Goal: Find specific page/section: Find specific page/section

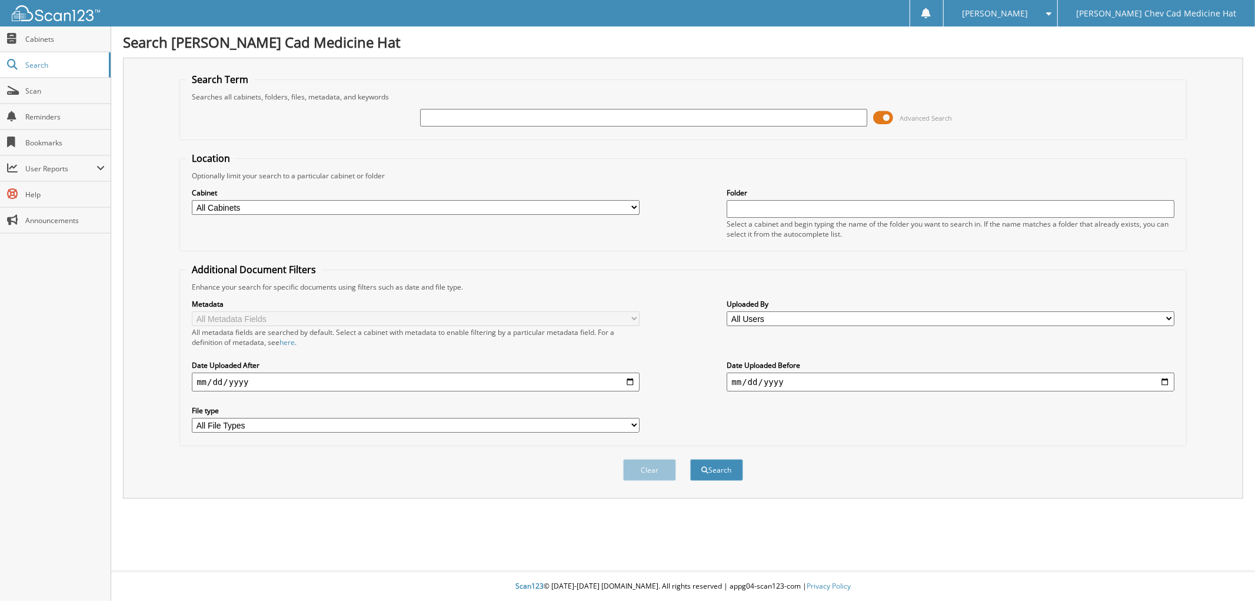
click at [422, 117] on input "text" at bounding box center [643, 118] width 447 height 18
type input "umphervale"
click at [690, 459] on button "Search" at bounding box center [716, 470] width 53 height 22
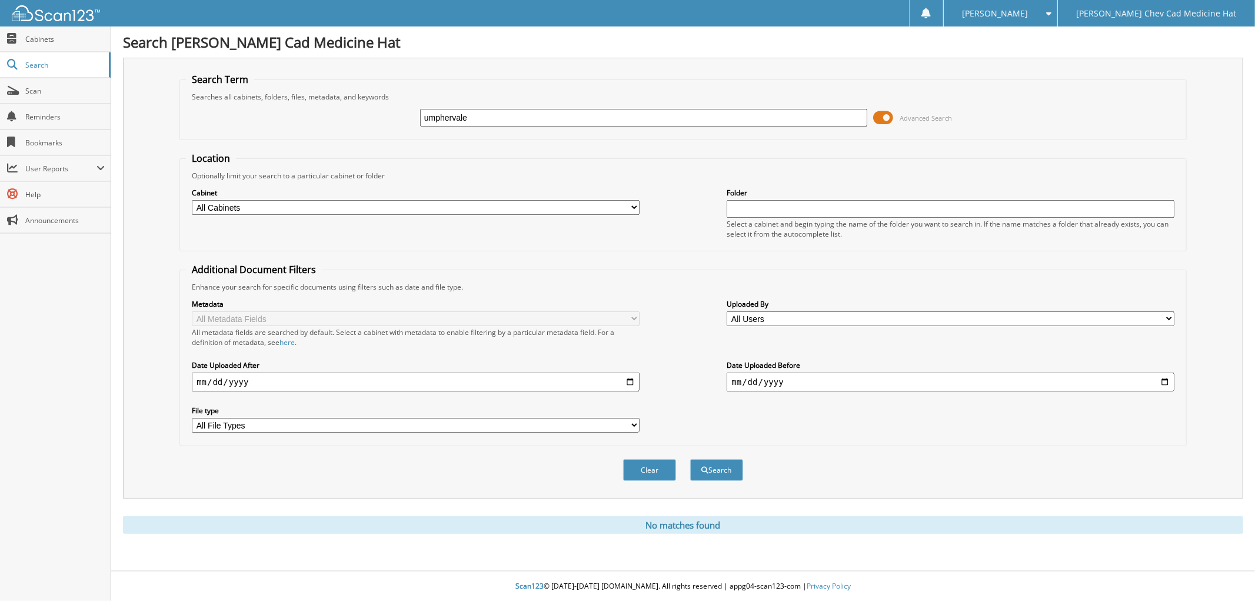
click at [459, 115] on input "umphervale" at bounding box center [643, 118] width 447 height 18
drag, startPoint x: 501, startPoint y: 112, endPoint x: 248, endPoint y: 112, distance: 253.6
click at [251, 112] on div "umphervale Advanced Search" at bounding box center [683, 118] width 994 height 32
click at [698, 121] on input "umphervale" at bounding box center [643, 118] width 447 height 18
type input "u"
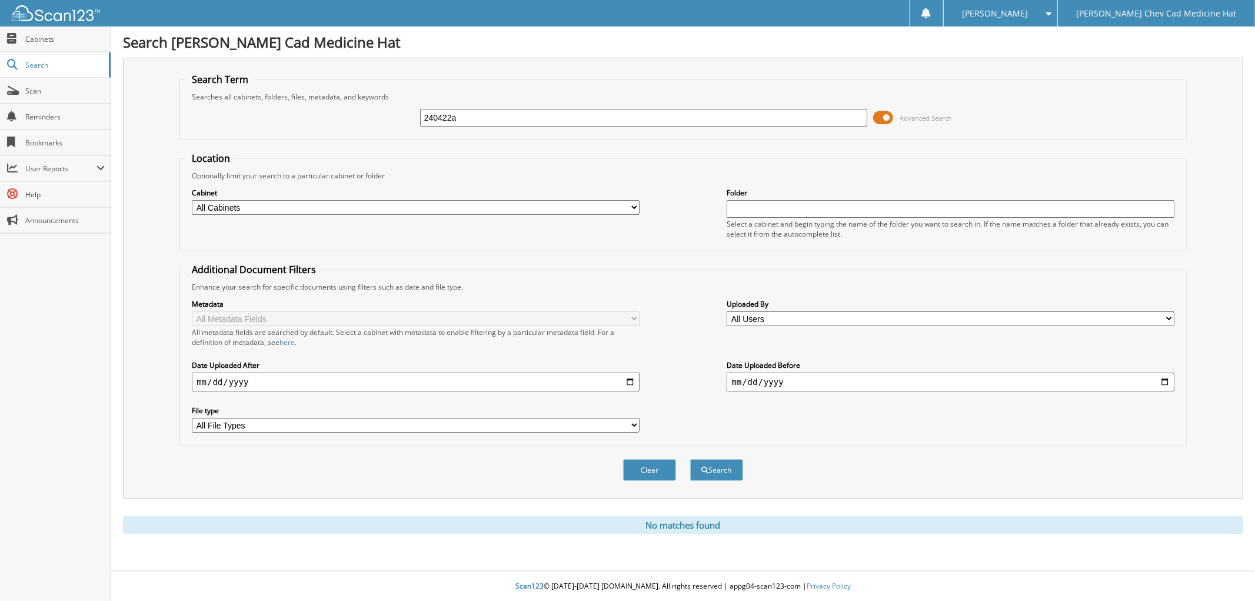
type input "240422a"
click at [690, 459] on button "Search" at bounding box center [716, 470] width 53 height 22
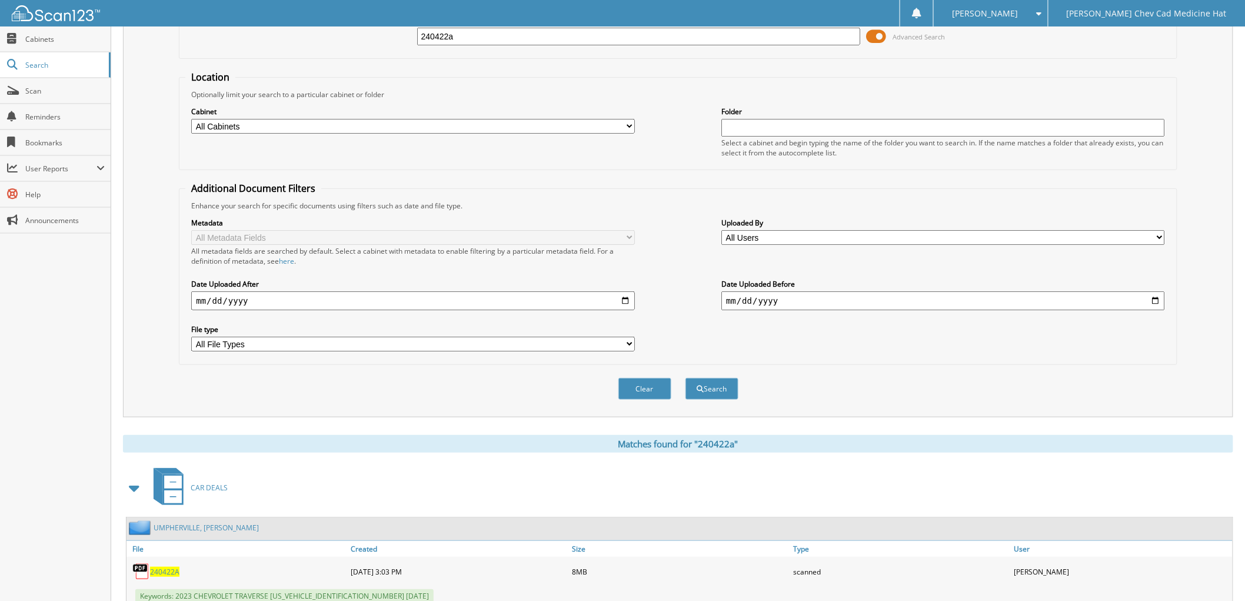
scroll to position [196, 0]
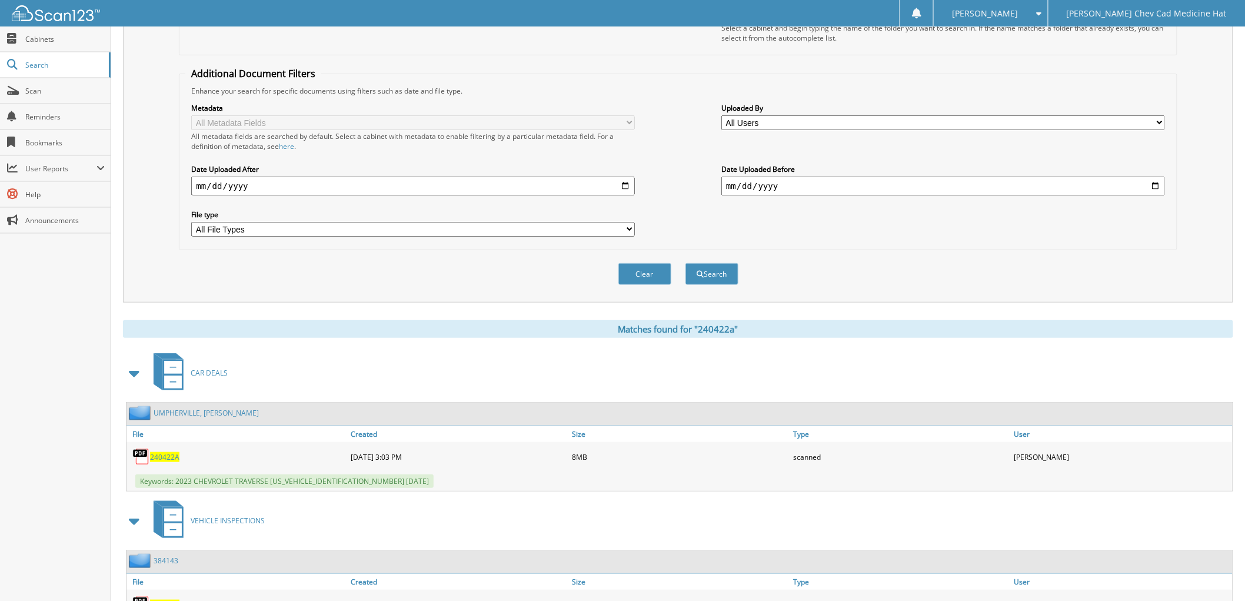
click at [169, 452] on span "240422A" at bounding box center [164, 457] width 29 height 10
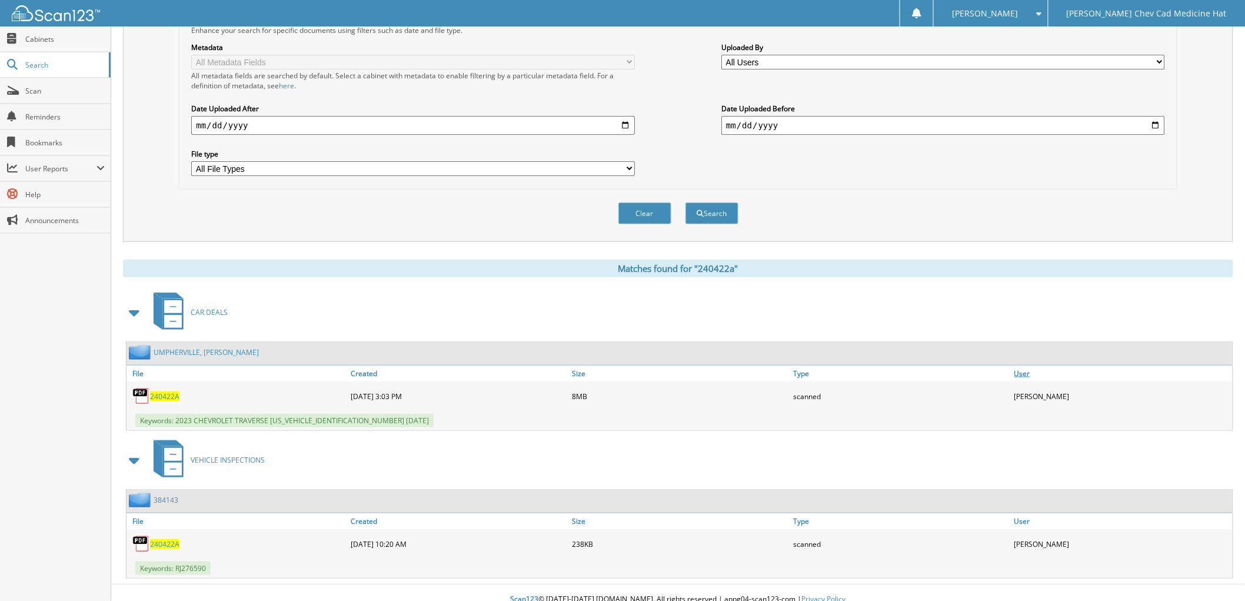
scroll to position [257, 0]
